Goal: Task Accomplishment & Management: Manage account settings

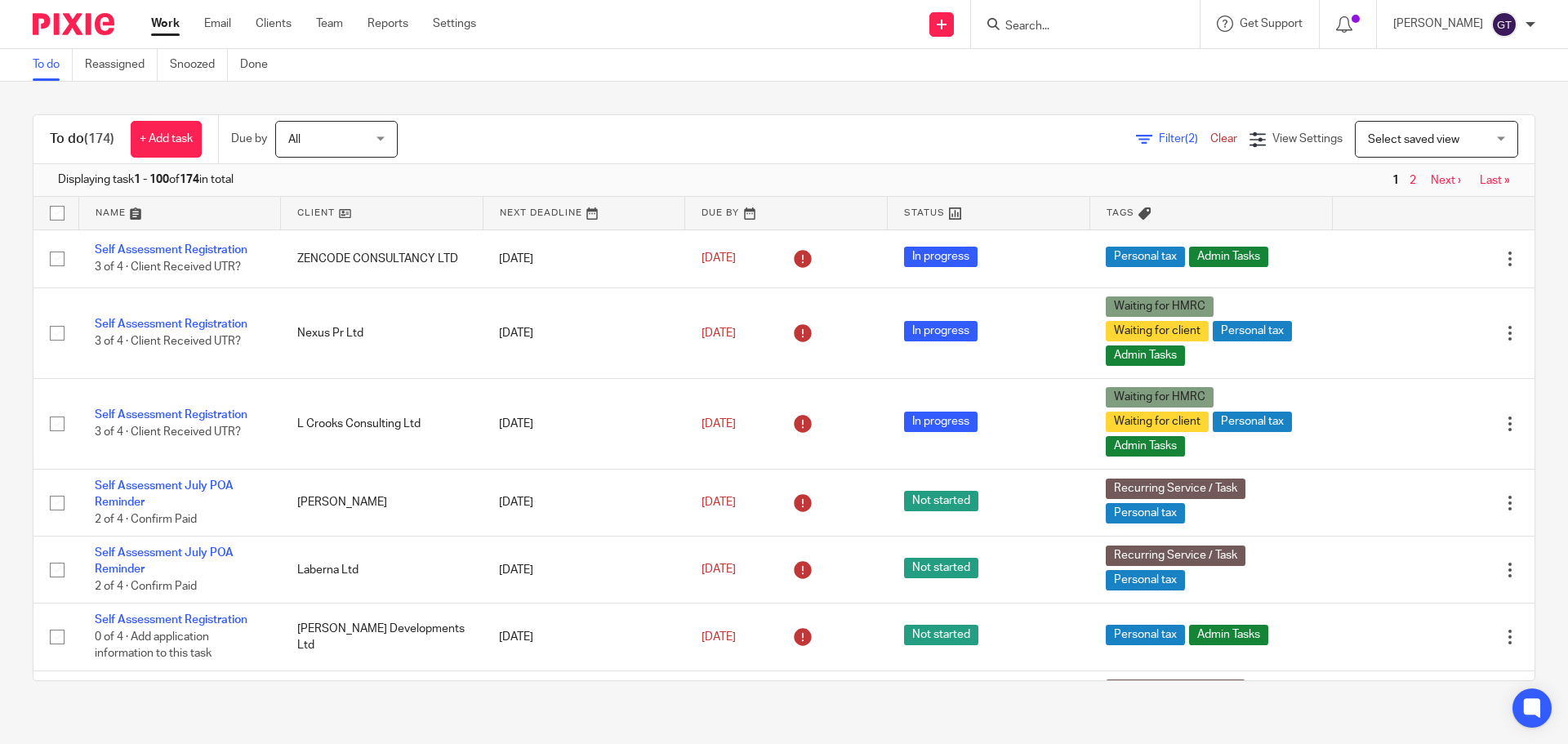
click at [1047, 20] on input "Search" at bounding box center [1077, 27] width 147 height 15
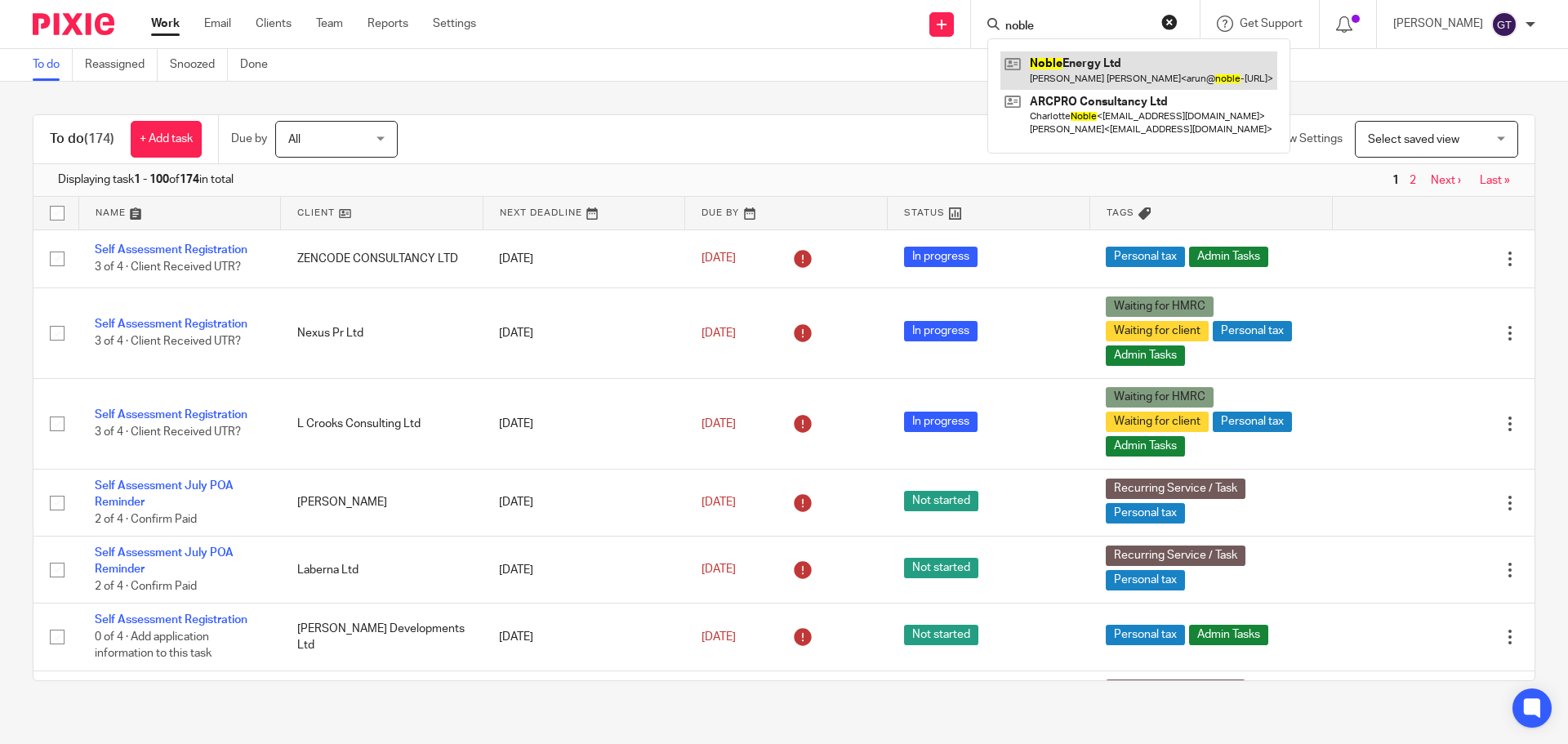
type input "noble"
click at [1087, 61] on link at bounding box center [1139, 70] width 277 height 38
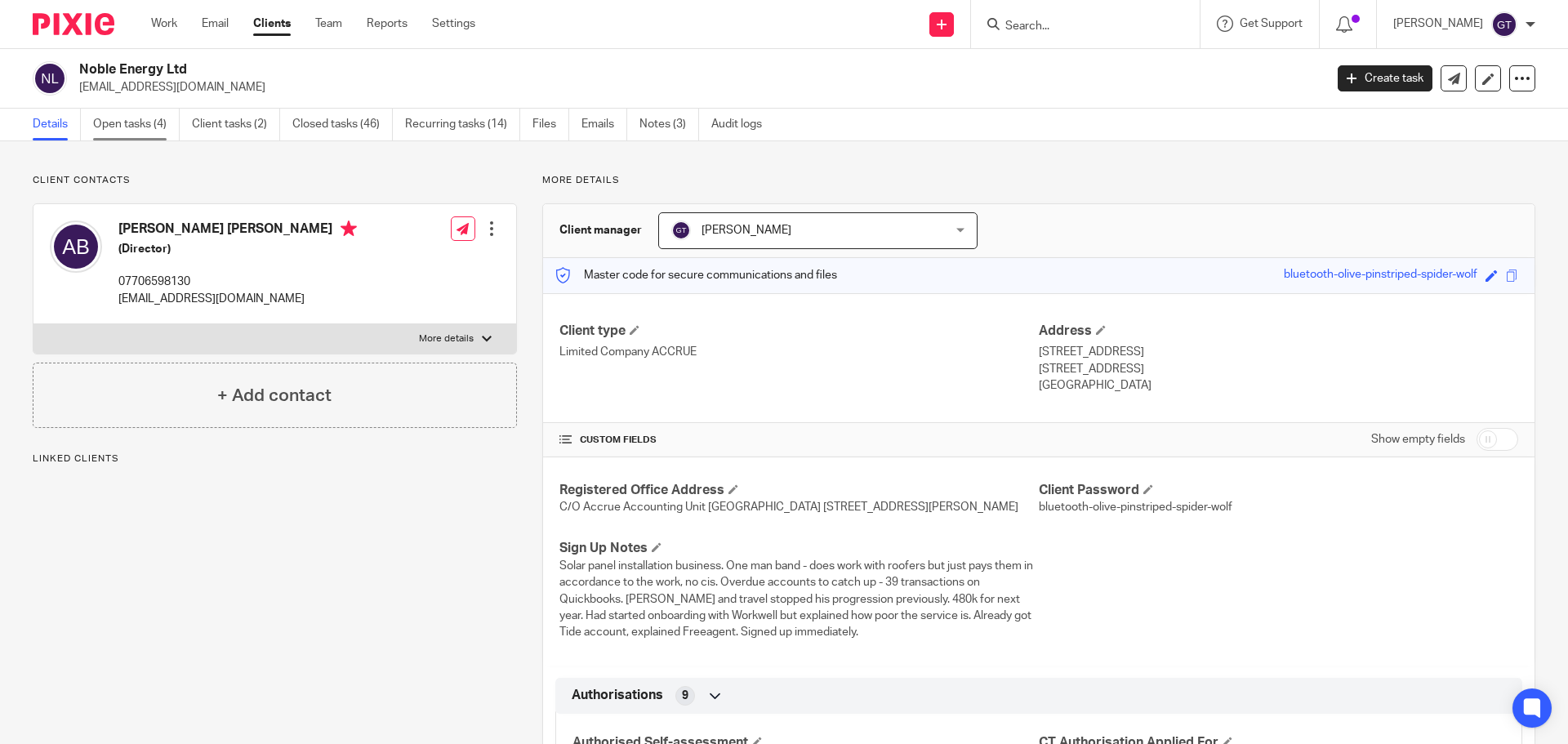
click at [147, 130] on link "Open tasks (4)" at bounding box center [136, 124] width 86 height 32
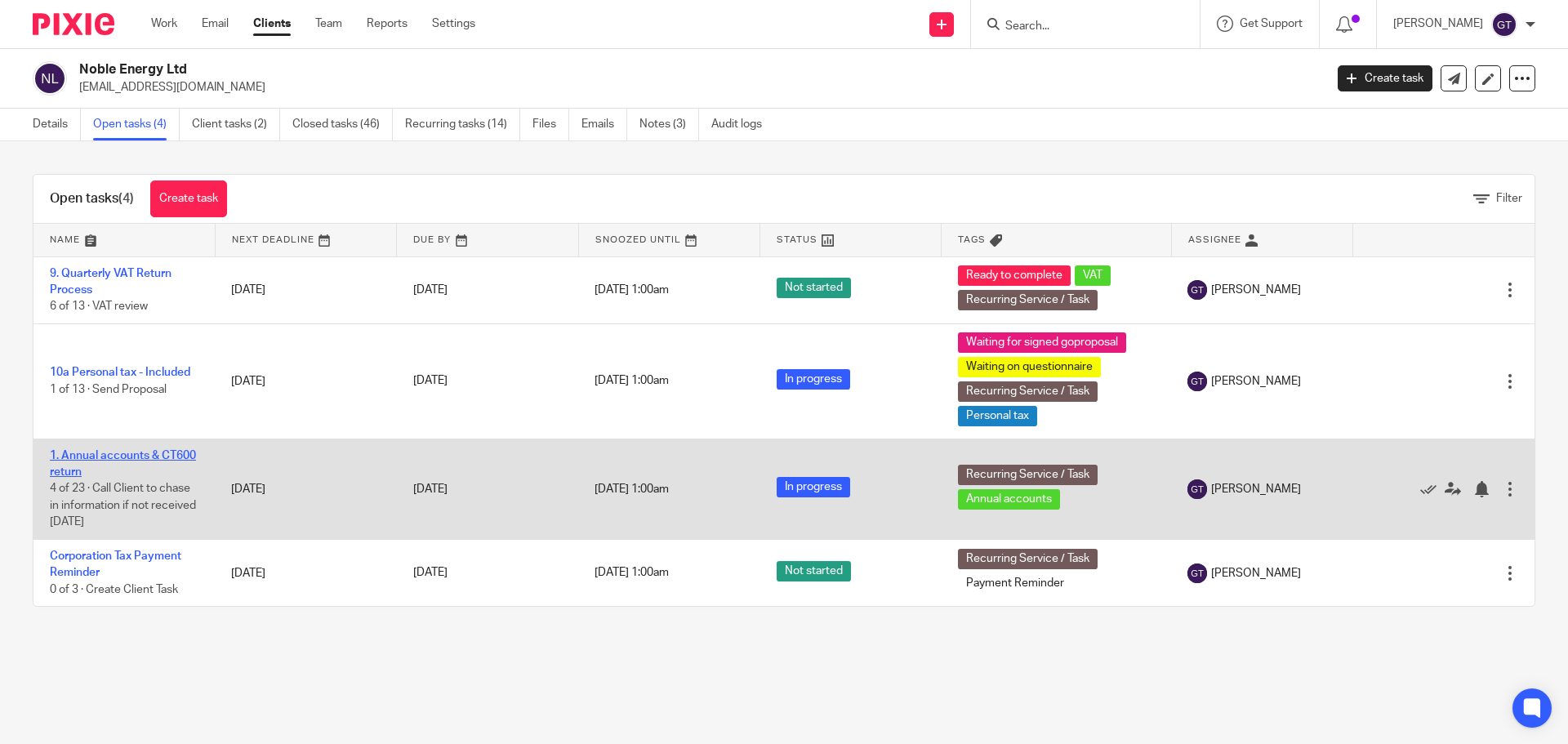
click at [99, 452] on link "1. Annual accounts & CT600 return" at bounding box center [122, 464] width 146 height 28
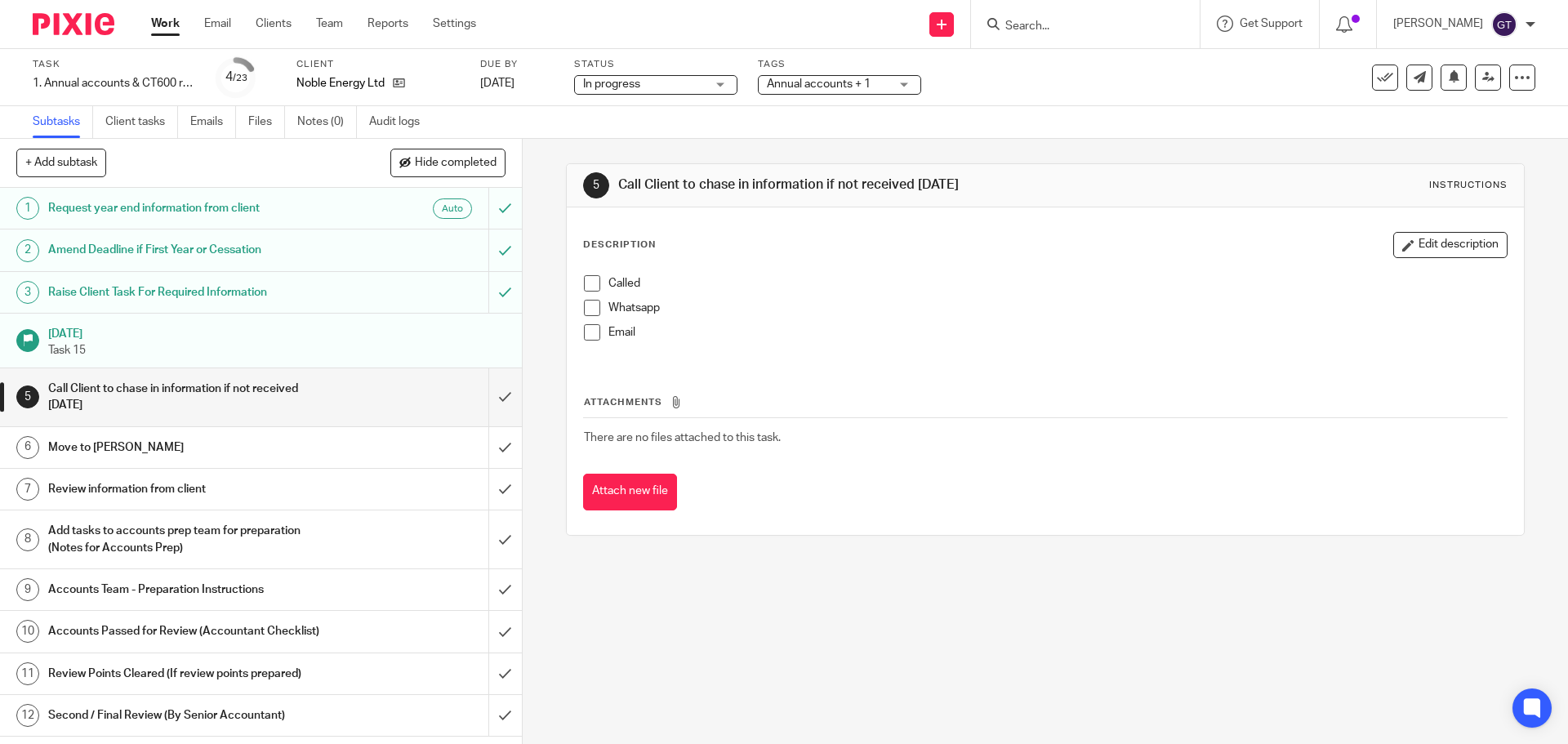
click at [244, 120] on ul "Subtasks Client tasks Emails Files Notes (0) Audit logs" at bounding box center [238, 121] width 411 height 32
click at [262, 120] on link "Files" at bounding box center [267, 121] width 37 height 32
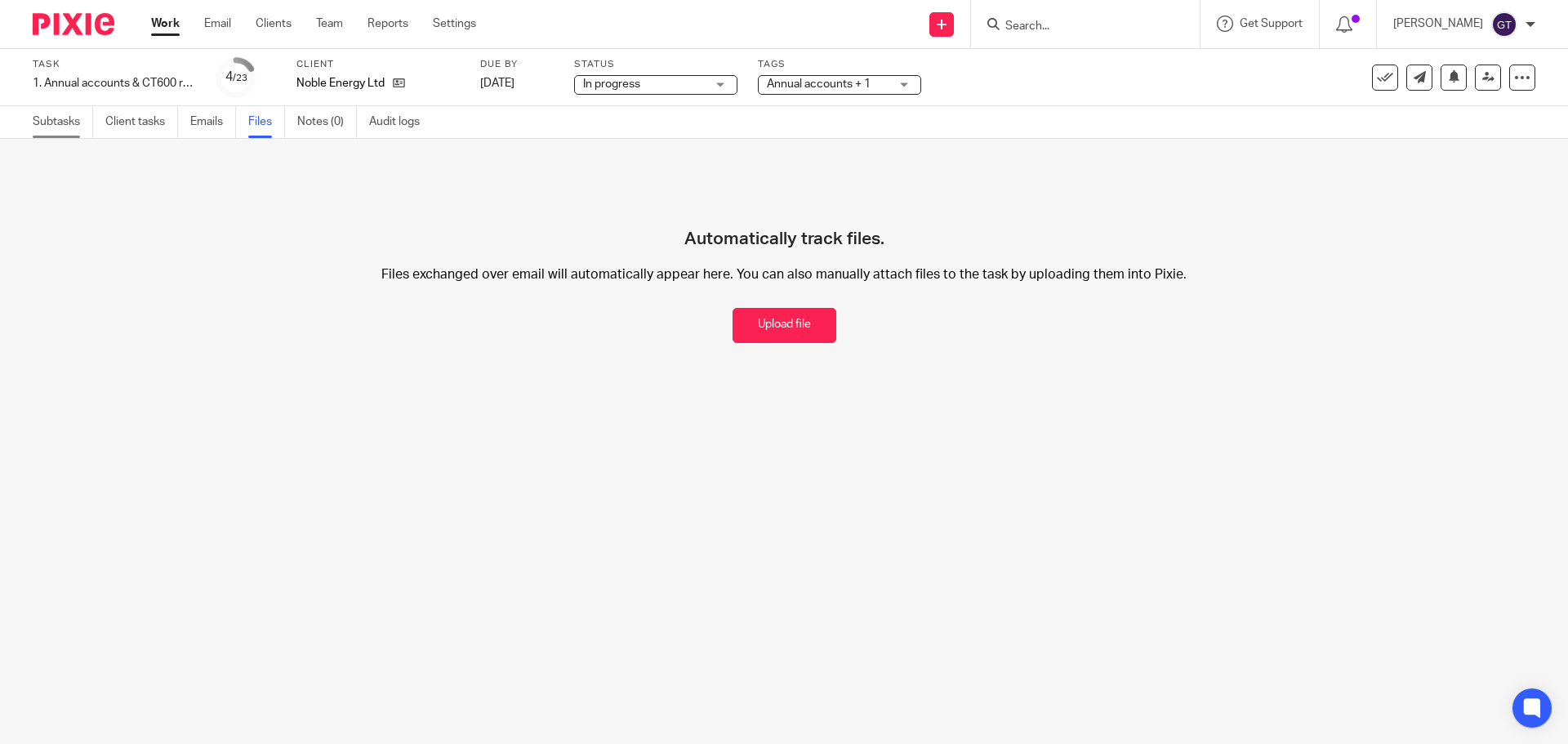
click at [66, 127] on link "Subtasks" at bounding box center [63, 121] width 61 height 32
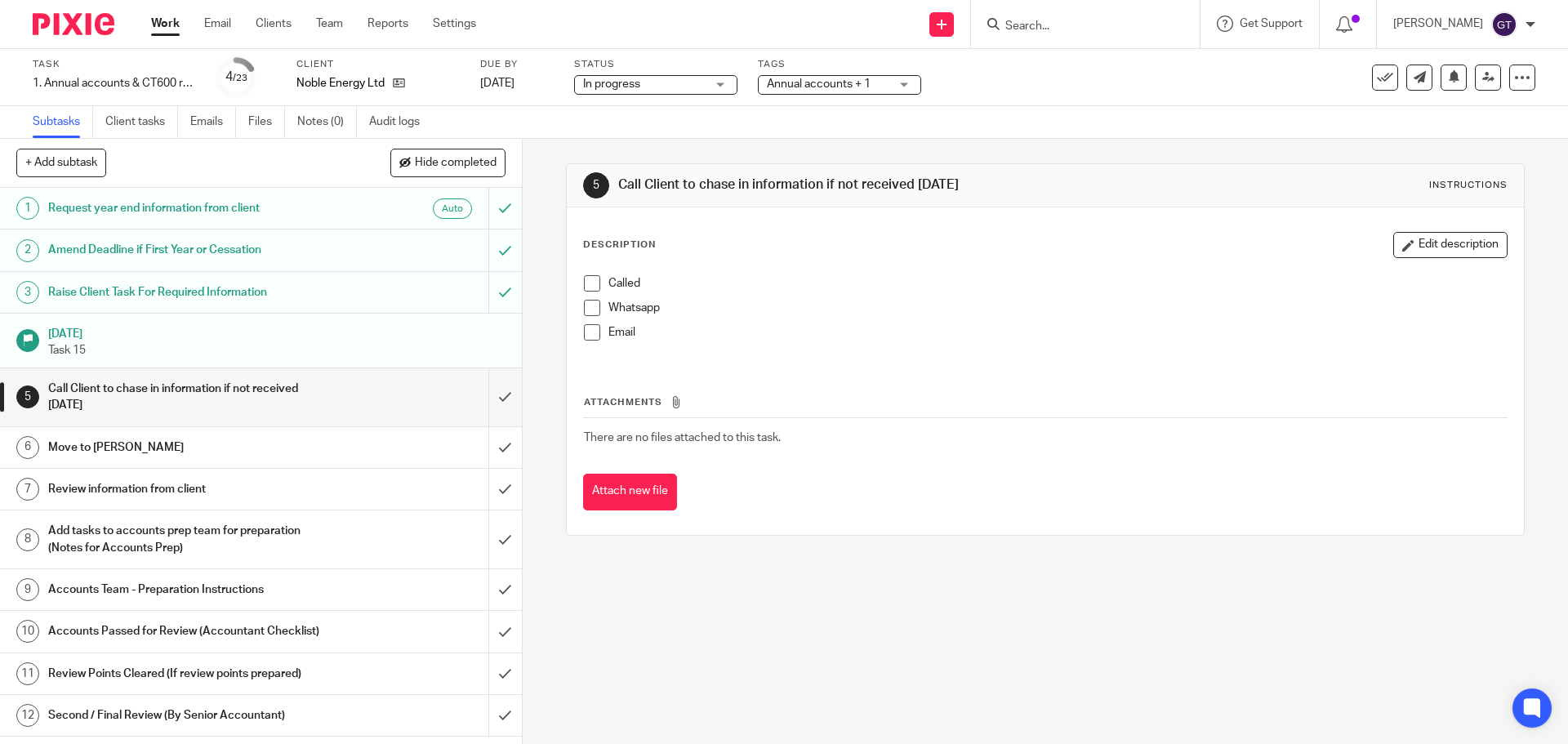
click at [258, 212] on h1 "Request year end information from client" at bounding box center [189, 208] width 282 height 25
